Goal: Obtain resource: Obtain resource

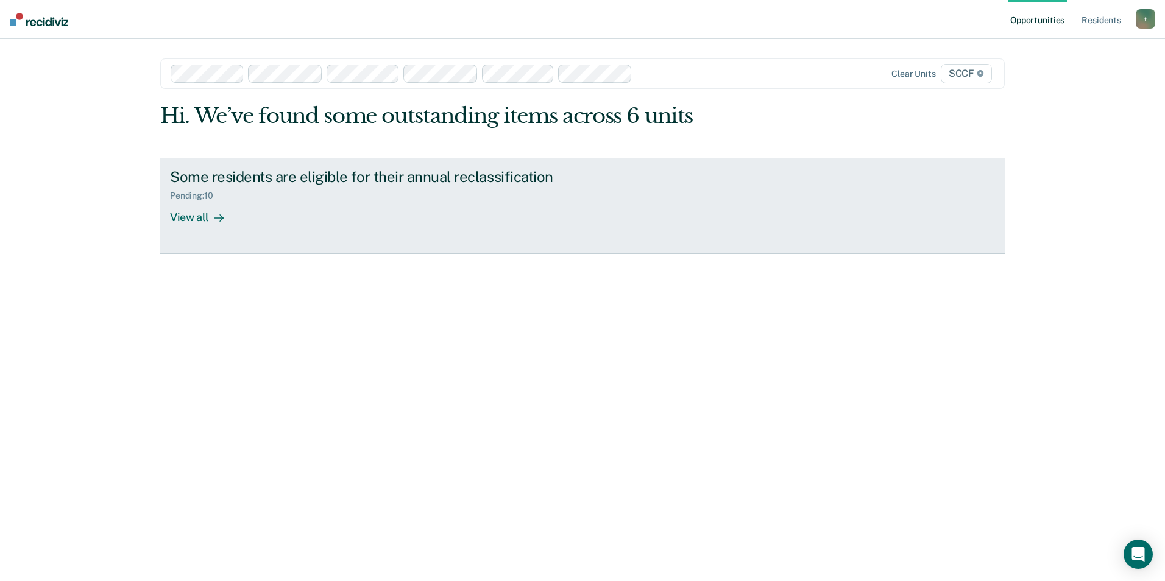
click at [193, 224] on div "View all" at bounding box center [204, 213] width 68 height 24
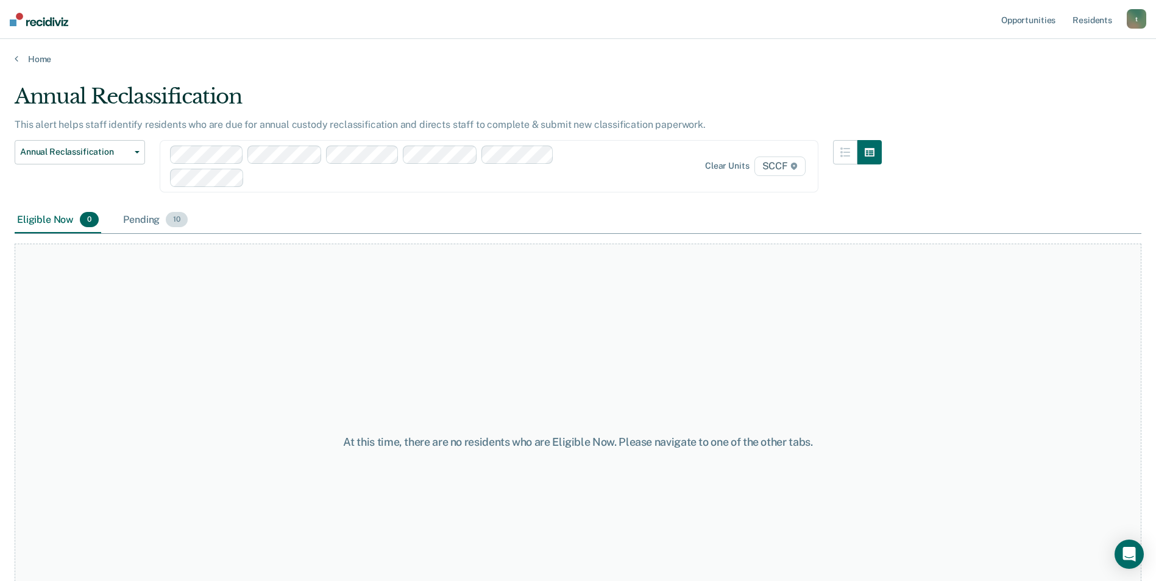
click at [179, 221] on span "10" at bounding box center [177, 220] width 22 height 16
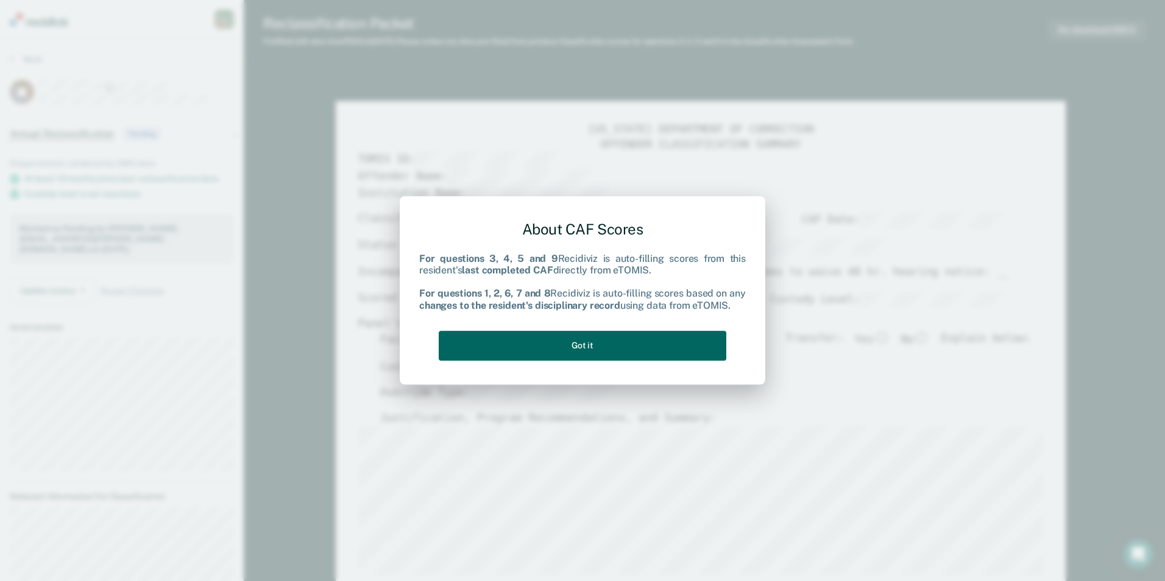
click at [653, 344] on button "Got it" at bounding box center [583, 346] width 288 height 30
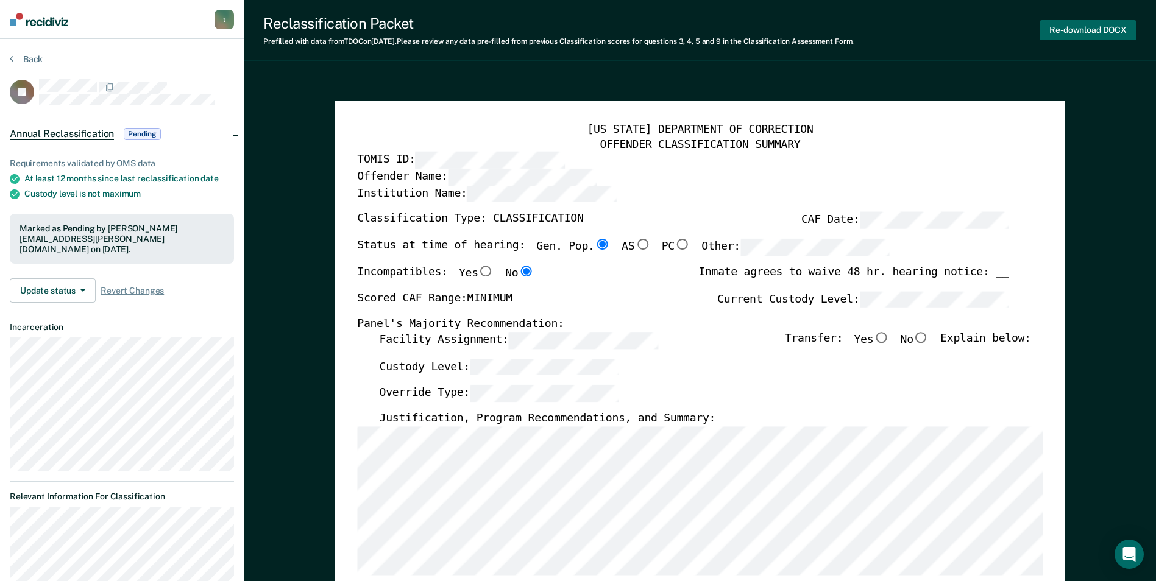
click at [1089, 30] on button "Re-download DOCX" at bounding box center [1088, 30] width 97 height 20
click at [1040, 396] on div "[US_STATE] DEPARTMENT OF CORRECTION OFFENDER CLASSIFICATION SUMMARY TOMIS ID: O…" at bounding box center [700, 583] width 686 height 920
drag, startPoint x: 1127, startPoint y: 1, endPoint x: 840, endPoint y: 72, distance: 295.8
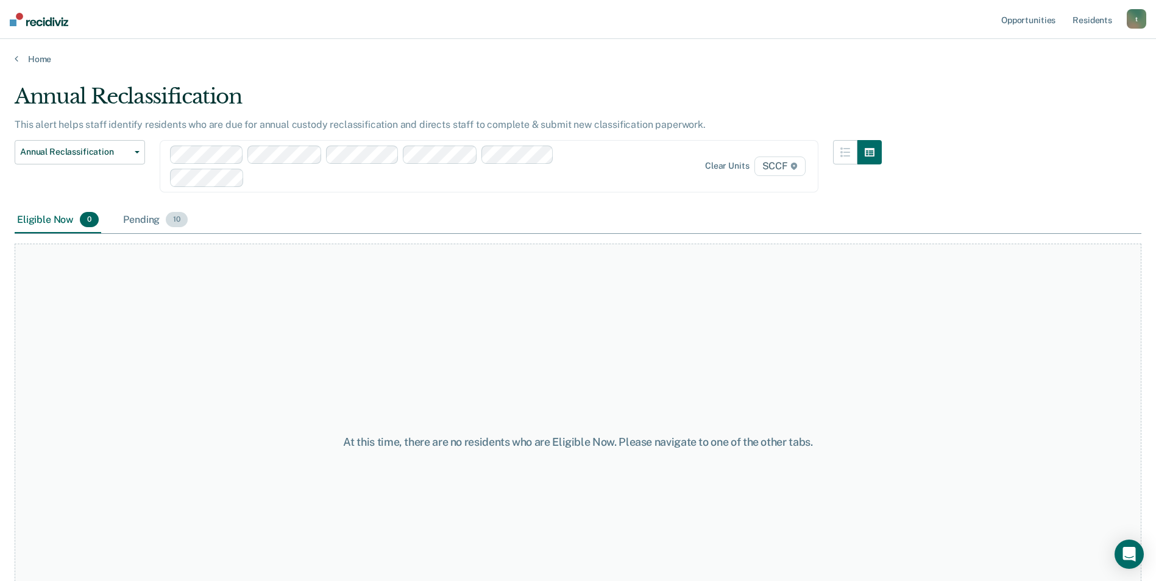
click at [138, 220] on div "Pending 10" at bounding box center [155, 220] width 69 height 27
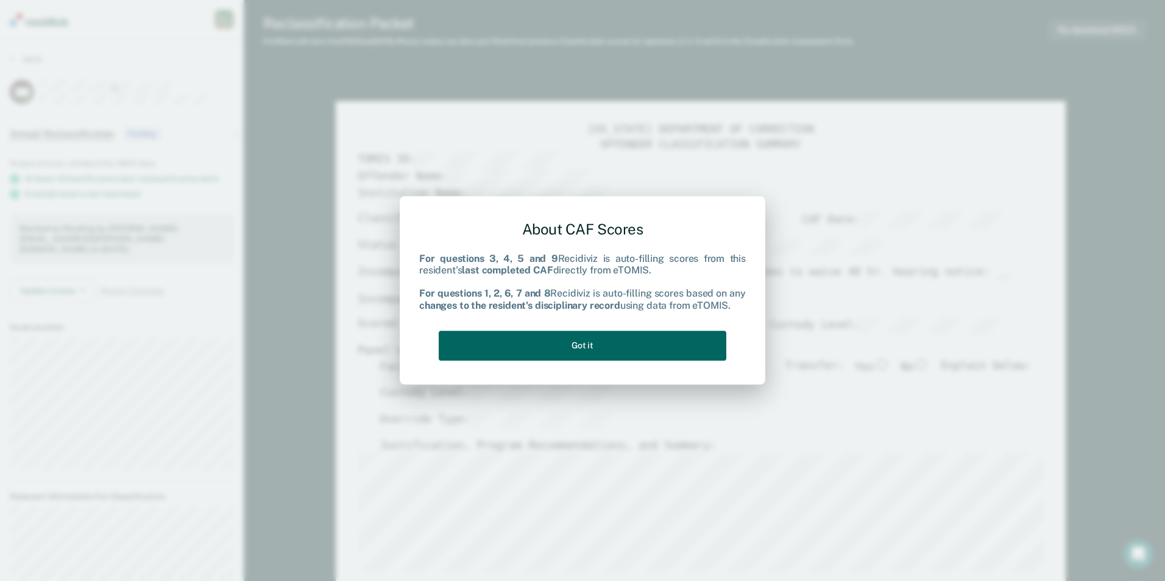
click at [602, 347] on button "Got it" at bounding box center [583, 346] width 288 height 30
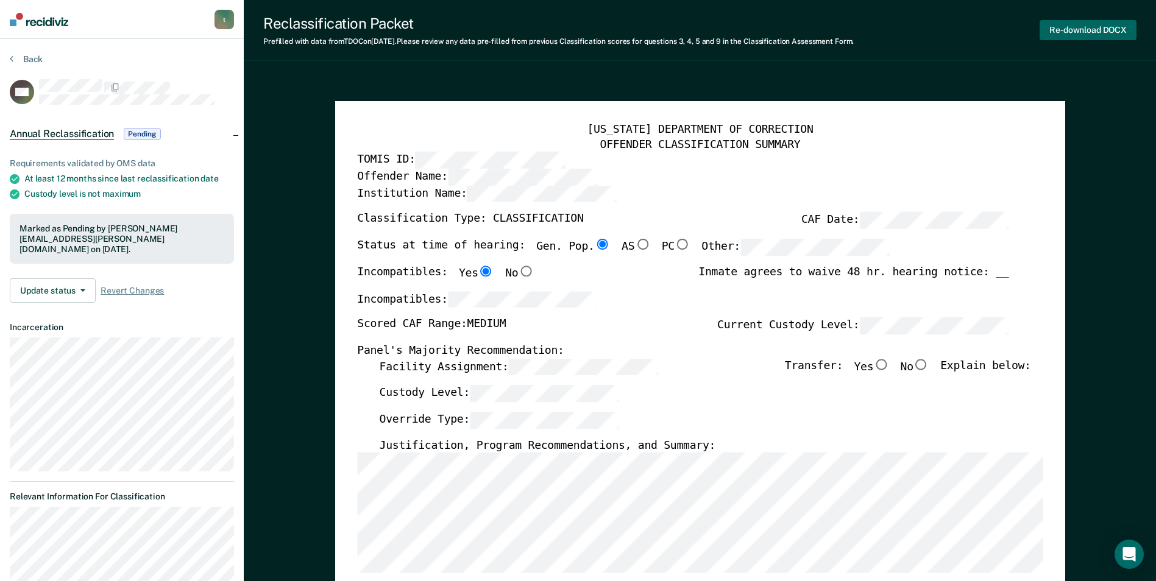
click at [1061, 27] on button "Re-download DOCX" at bounding box center [1088, 30] width 97 height 20
type textarea "x"
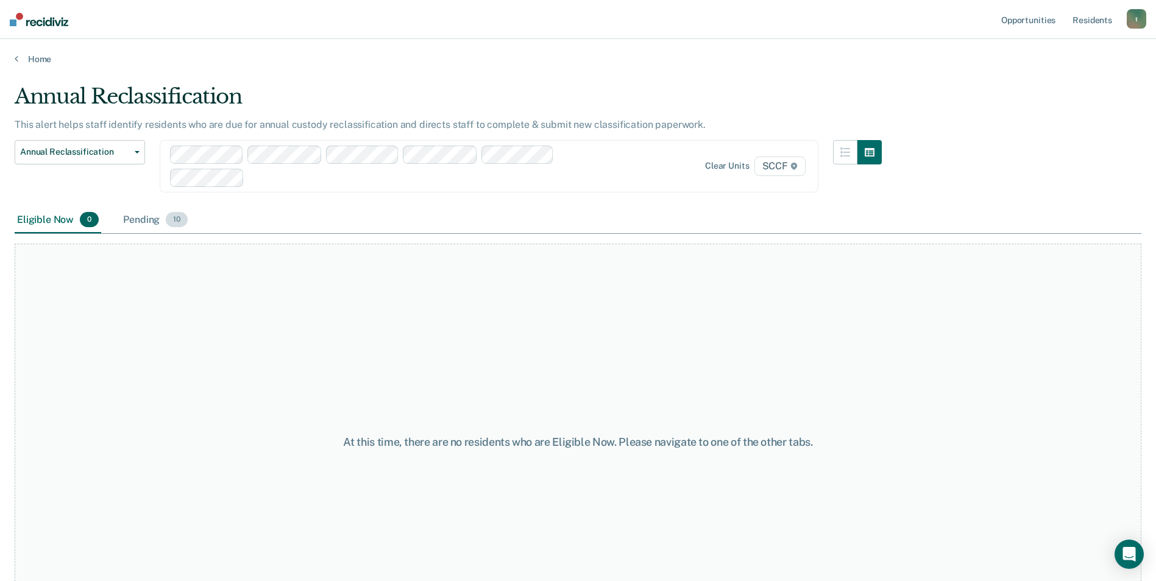
click at [138, 219] on div "Pending 10" at bounding box center [155, 220] width 69 height 27
